Goal: Task Accomplishment & Management: Use online tool/utility

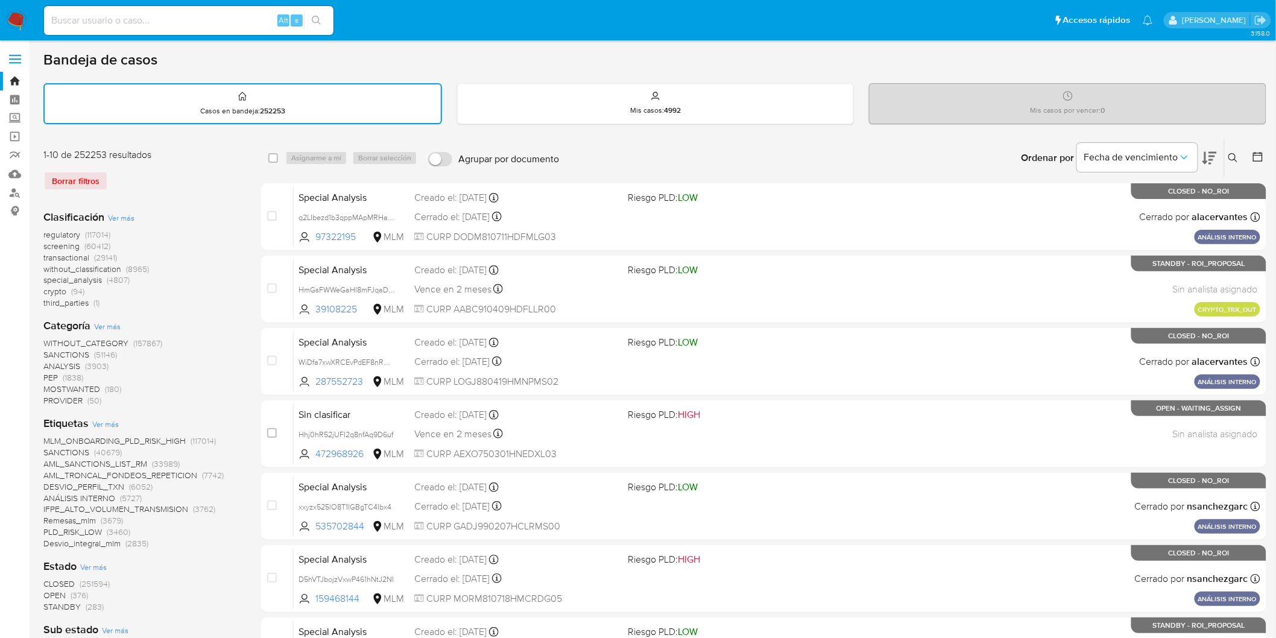
click at [18, 18] on img at bounding box center [16, 20] width 21 height 21
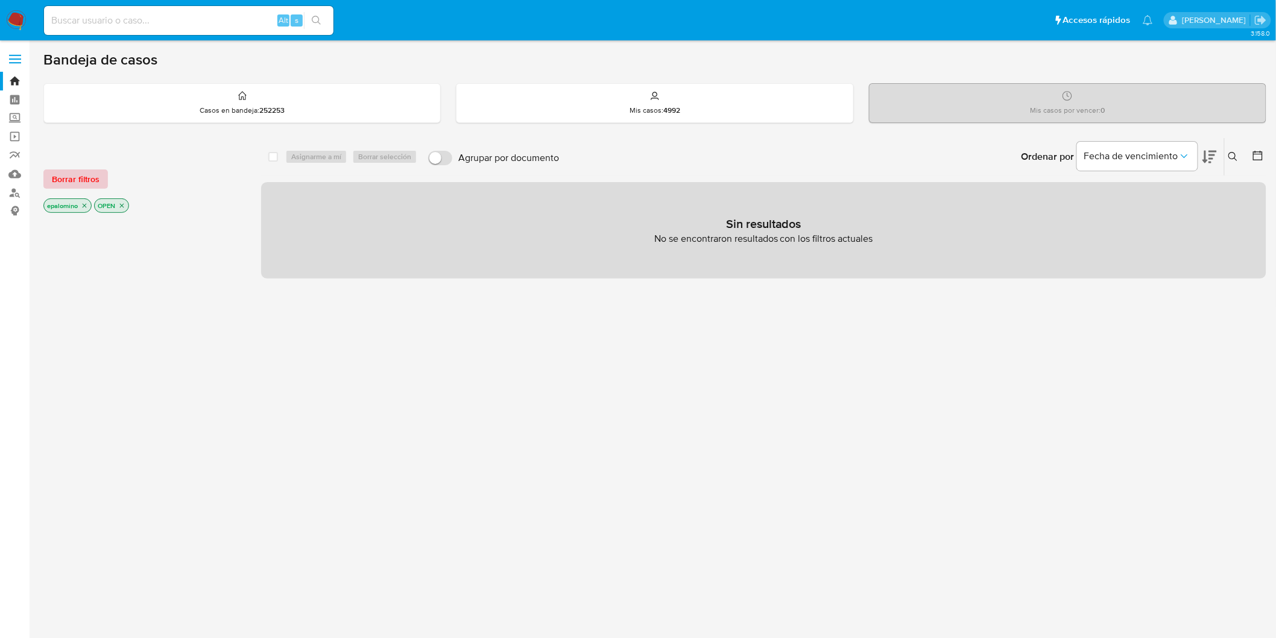
click at [77, 177] on span "Borrar filtros" at bounding box center [76, 179] width 48 height 17
